Goal: Information Seeking & Learning: Learn about a topic

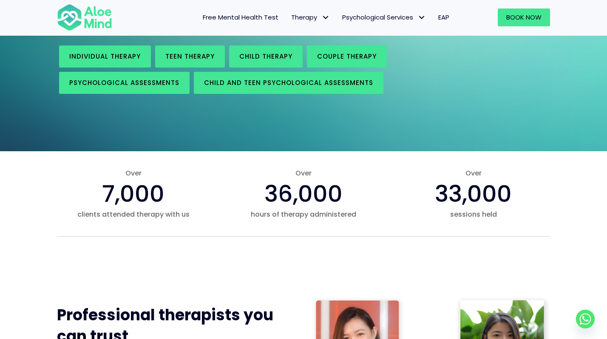
scroll to position [163, 0]
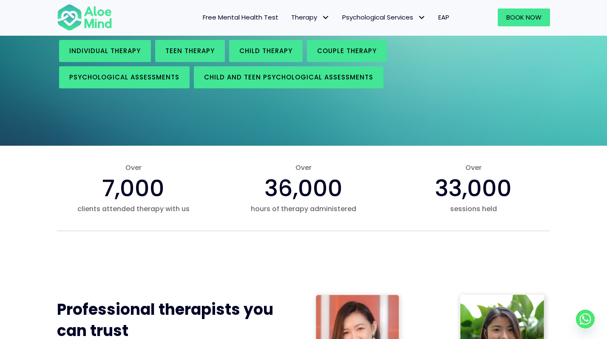
click at [459, 134] on div "Start your mental wellness journey Affordable and accessible therapy with licen…" at bounding box center [303, 14] width 607 height 261
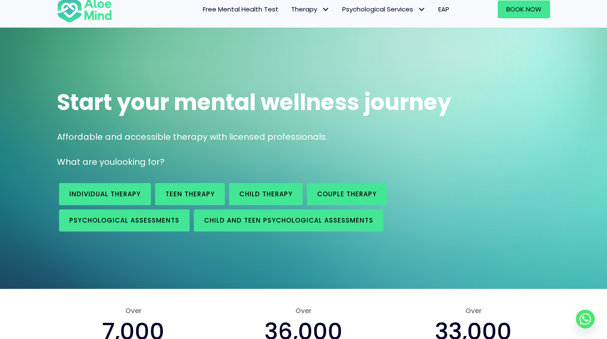
scroll to position [0, 0]
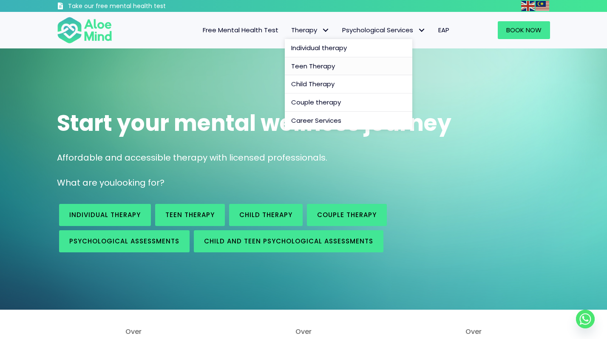
click at [314, 62] on span "Teen Therapy" at bounding box center [313, 66] width 44 height 9
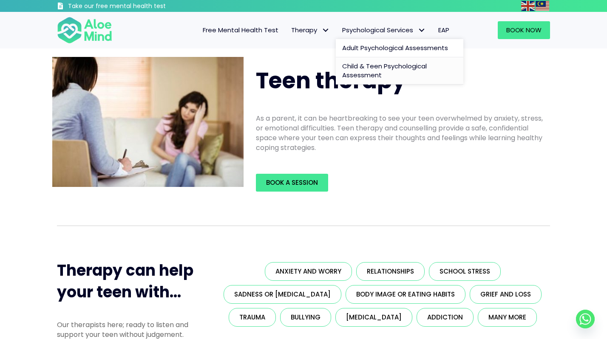
click at [352, 64] on span "Child & Teen Psychological Assessment" at bounding box center [384, 71] width 85 height 18
